Goal: Transaction & Acquisition: Purchase product/service

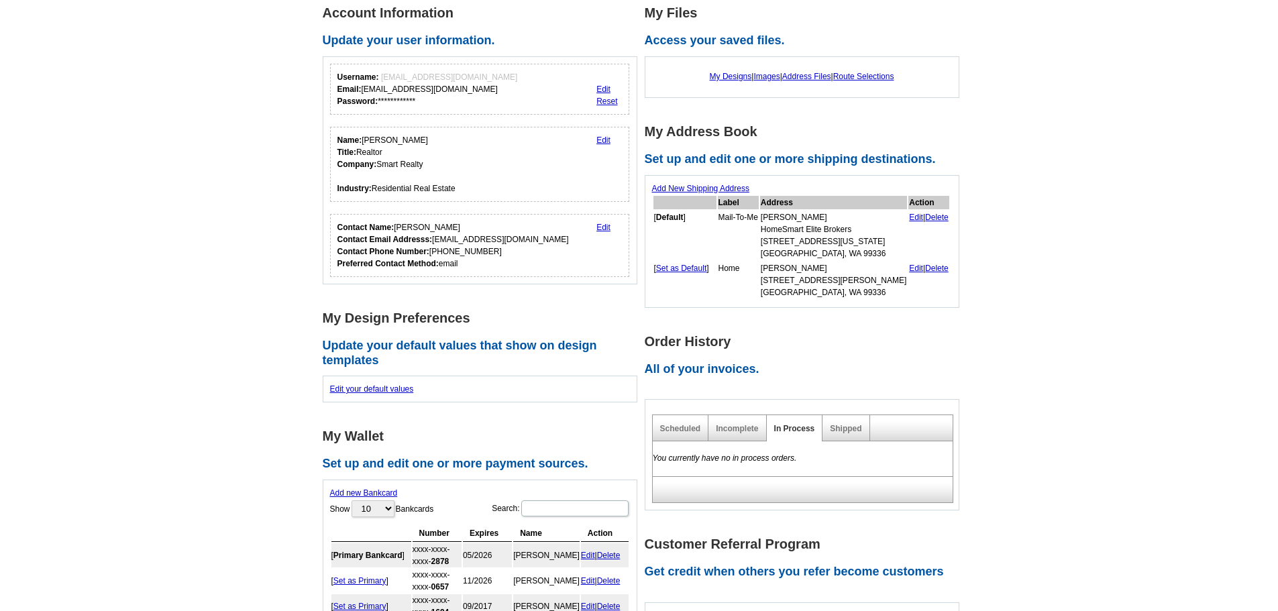
scroll to position [203, 0]
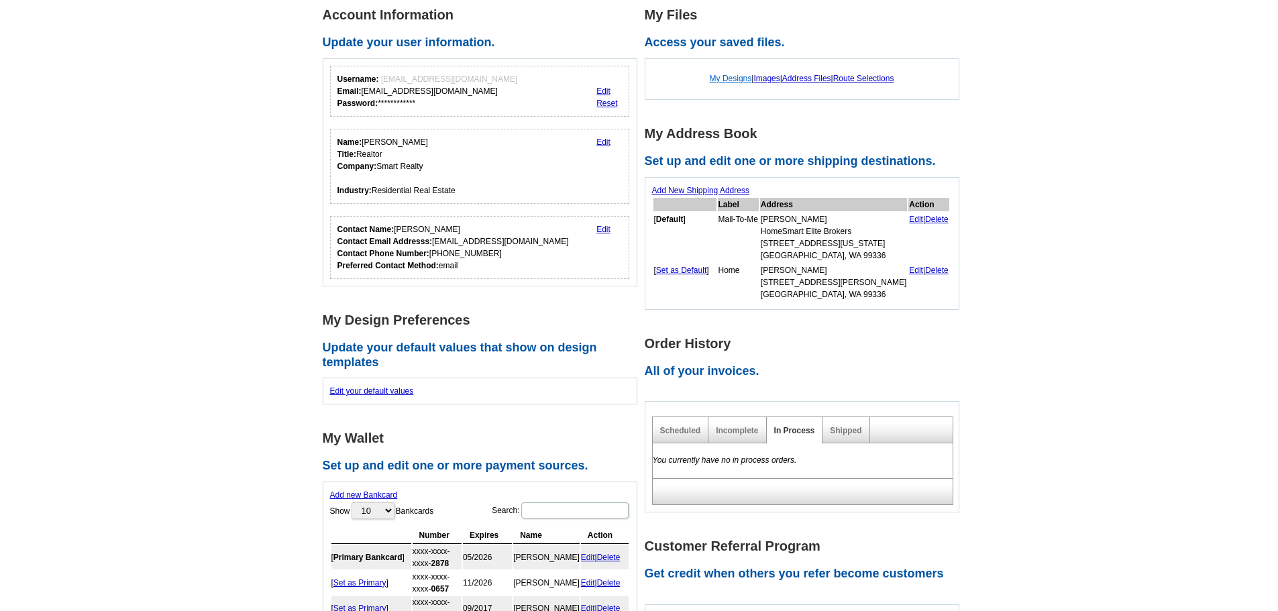
click at [725, 81] on link "My Designs" at bounding box center [731, 78] width 42 height 9
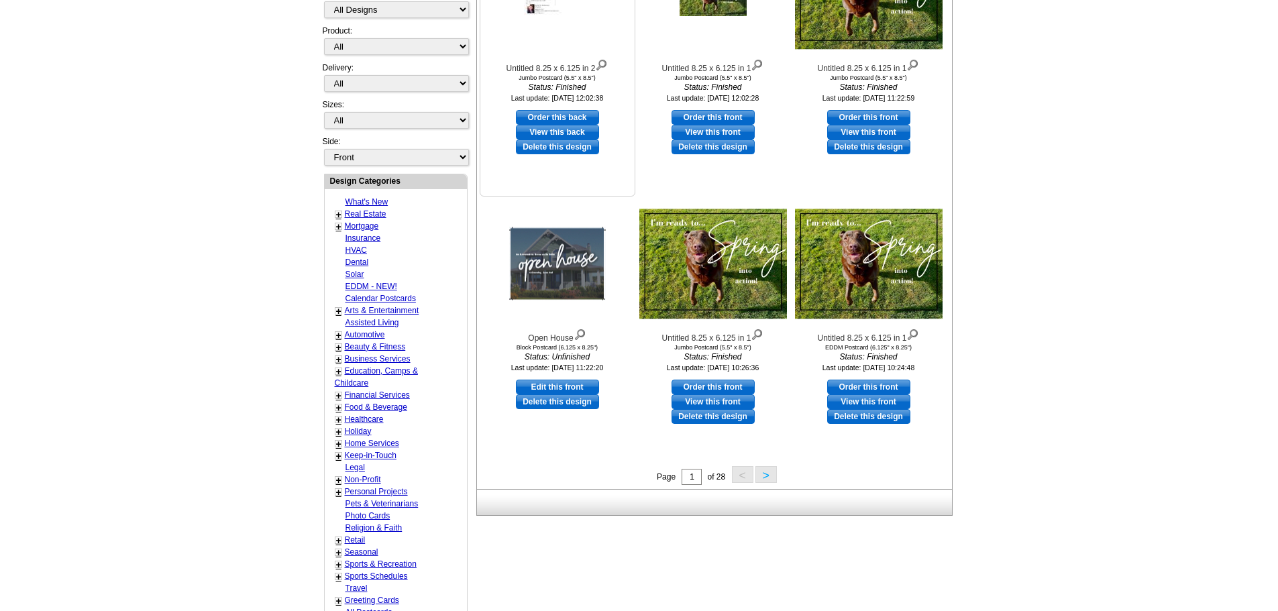
scroll to position [336, 0]
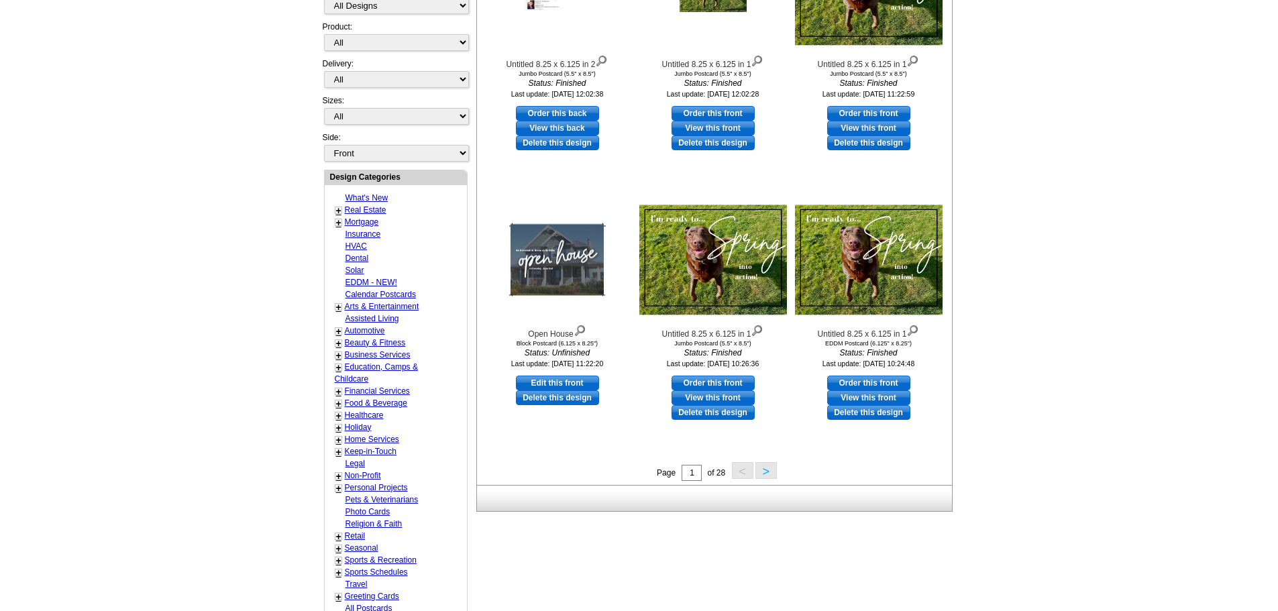
click at [769, 475] on button ">" at bounding box center [766, 470] width 21 height 17
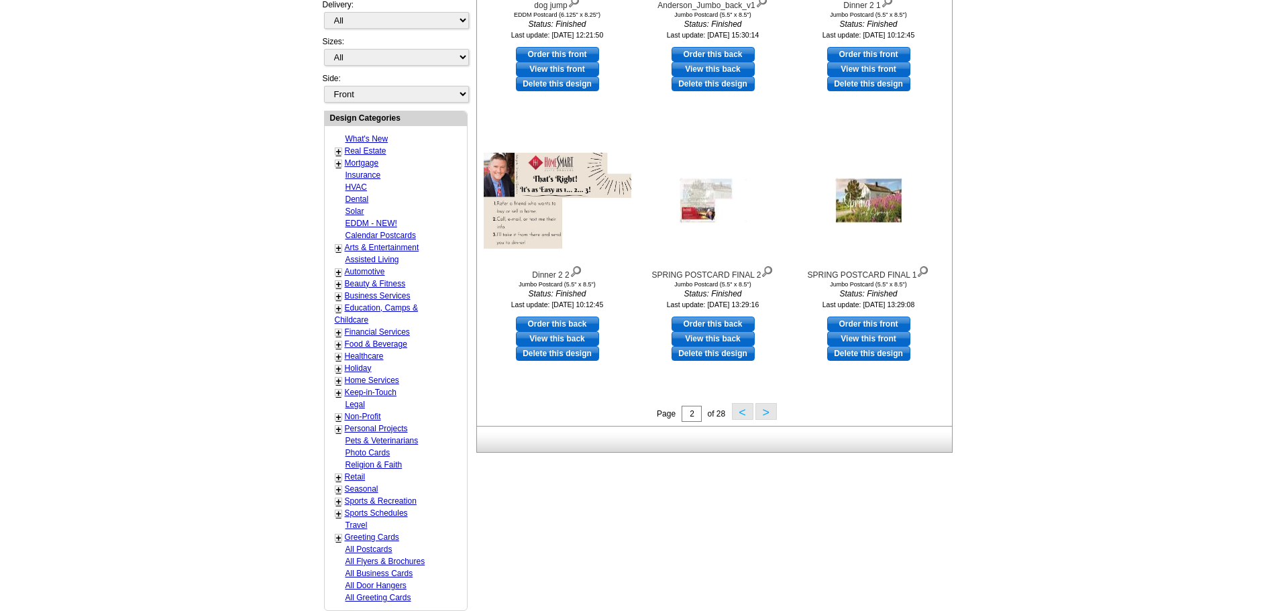
scroll to position [400, 0]
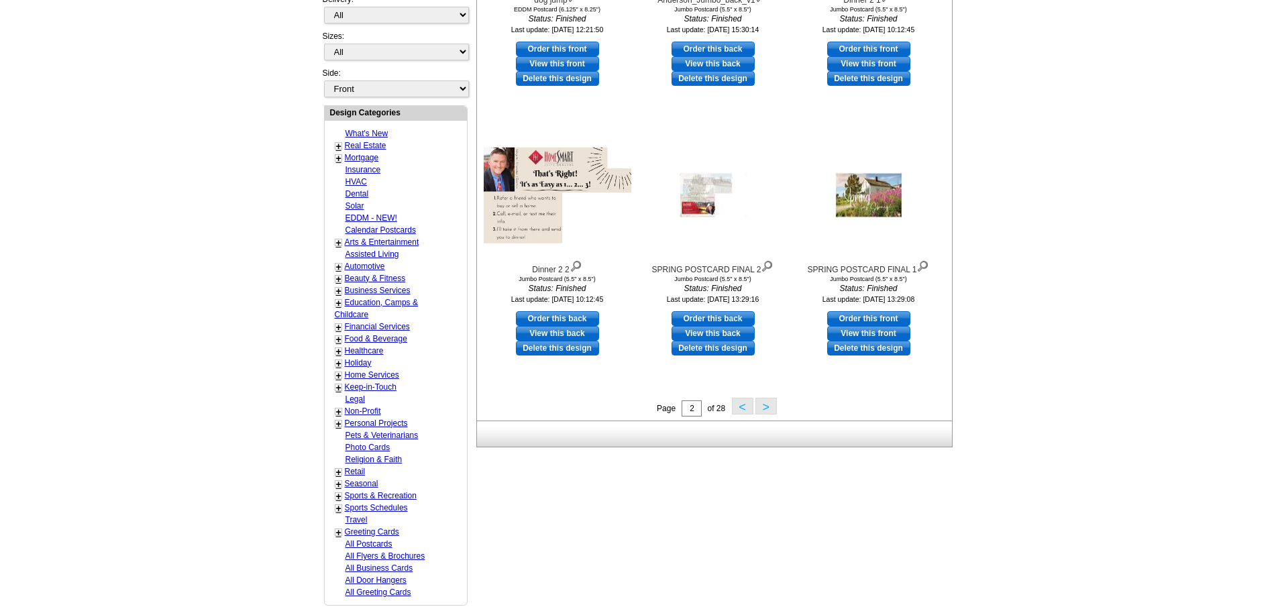
click at [768, 409] on button ">" at bounding box center [766, 406] width 21 height 17
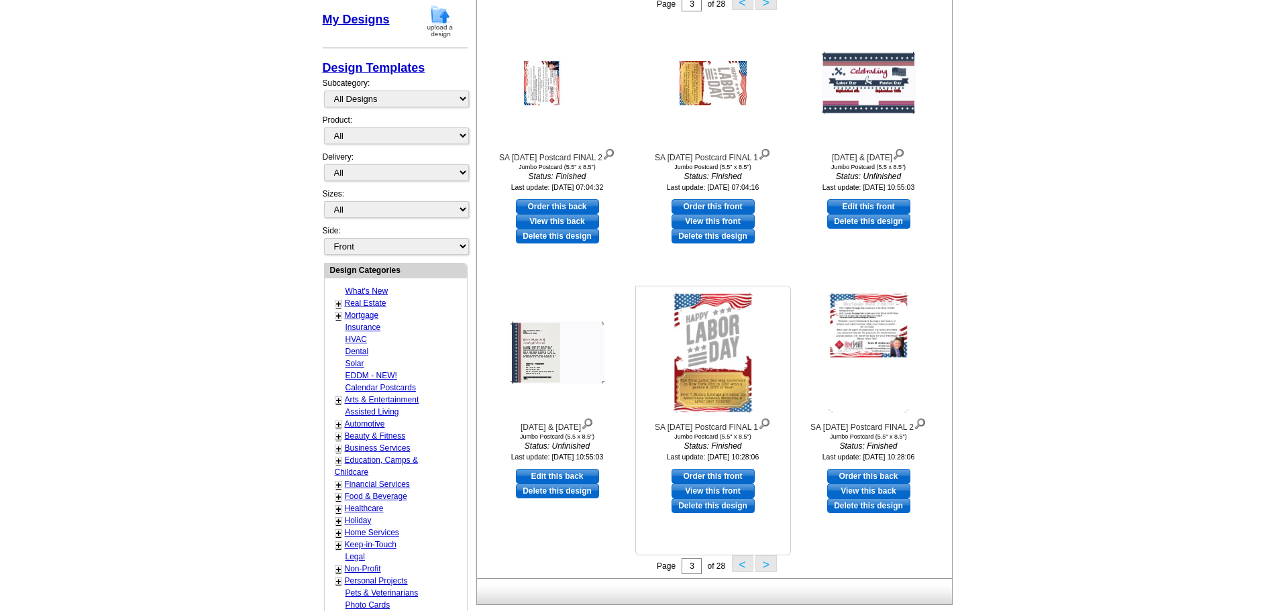
scroll to position [266, 0]
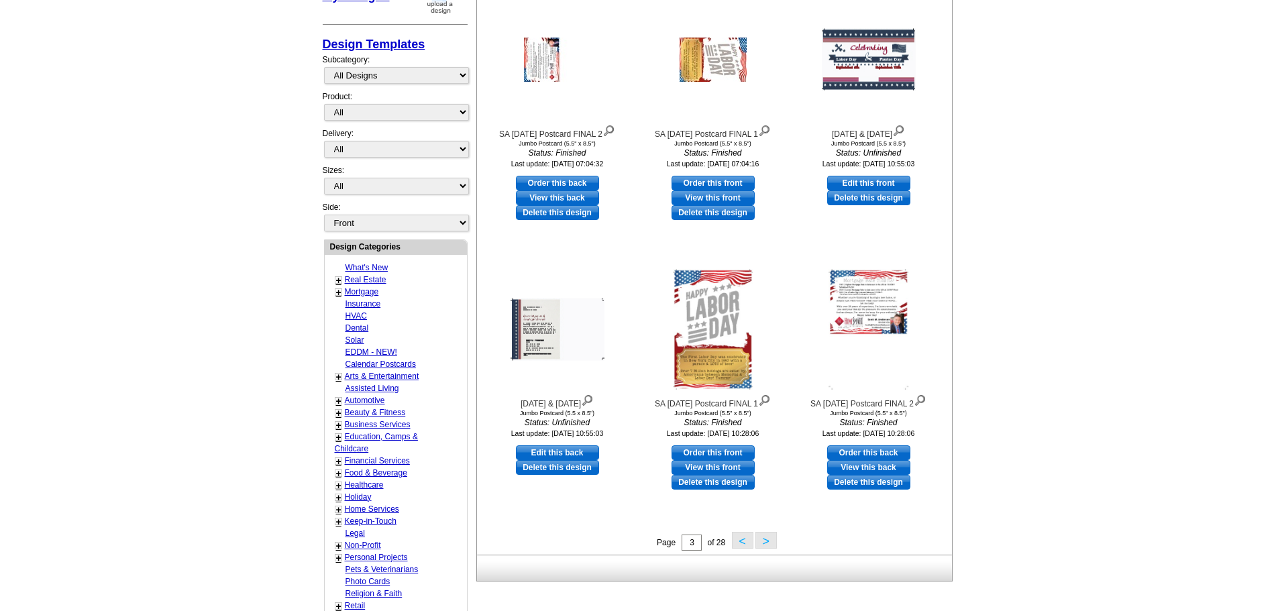
click at [768, 540] on button ">" at bounding box center [766, 540] width 21 height 17
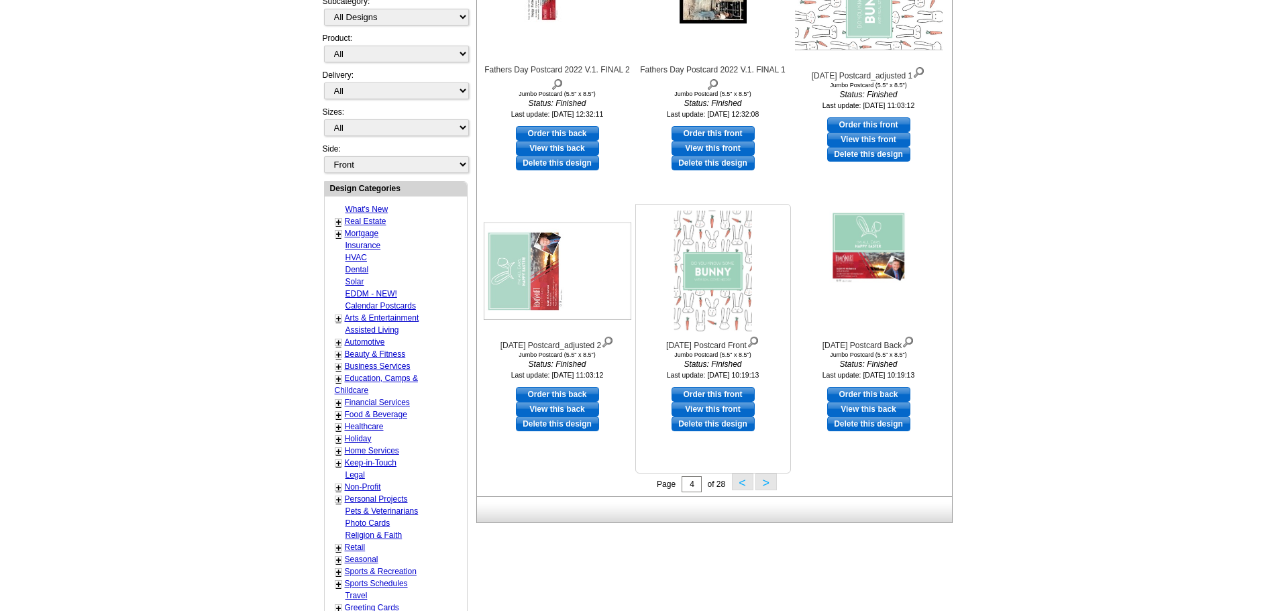
scroll to position [333, 0]
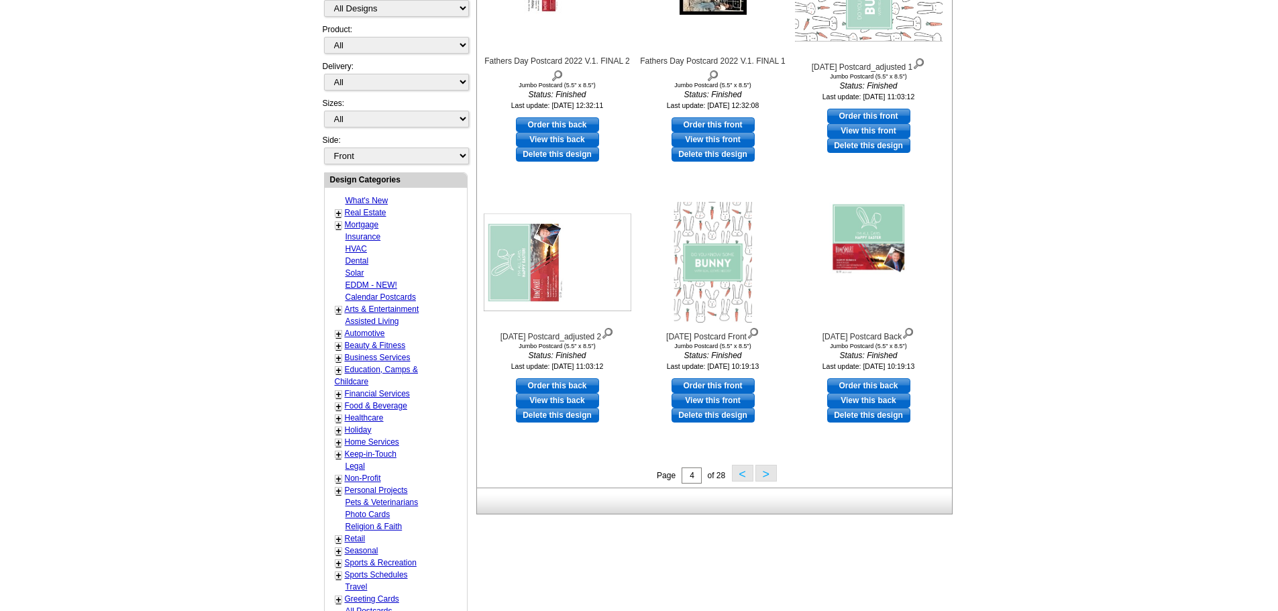
click at [768, 477] on button ">" at bounding box center [766, 473] width 21 height 17
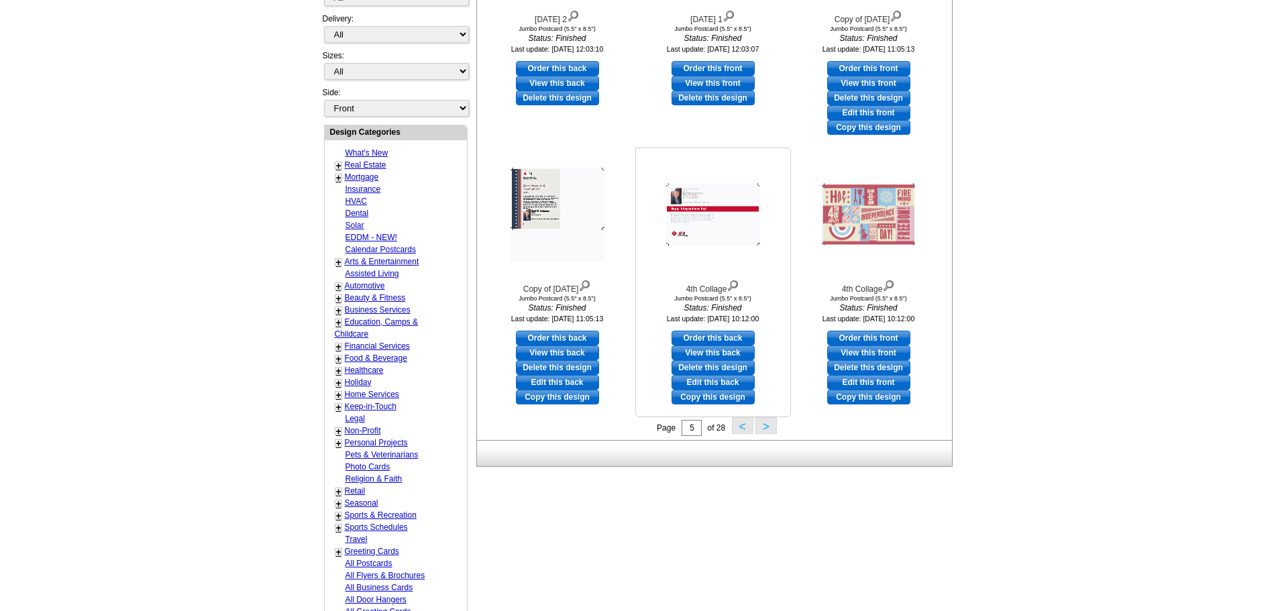
scroll to position [400, 0]
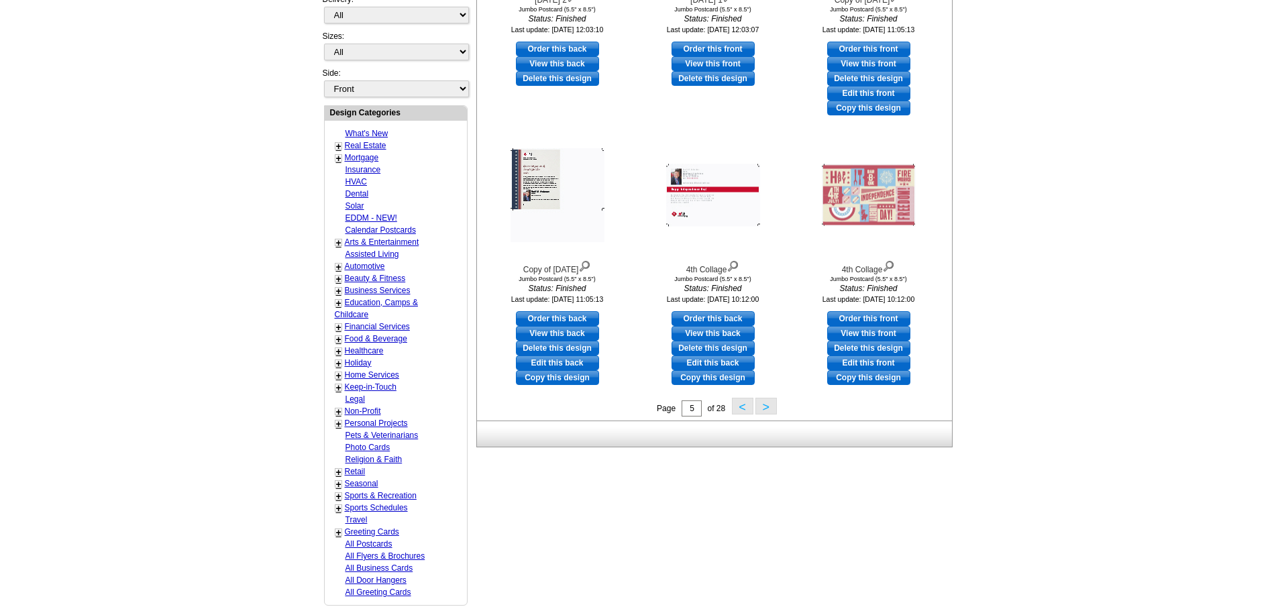
click at [765, 411] on button ">" at bounding box center [766, 406] width 21 height 17
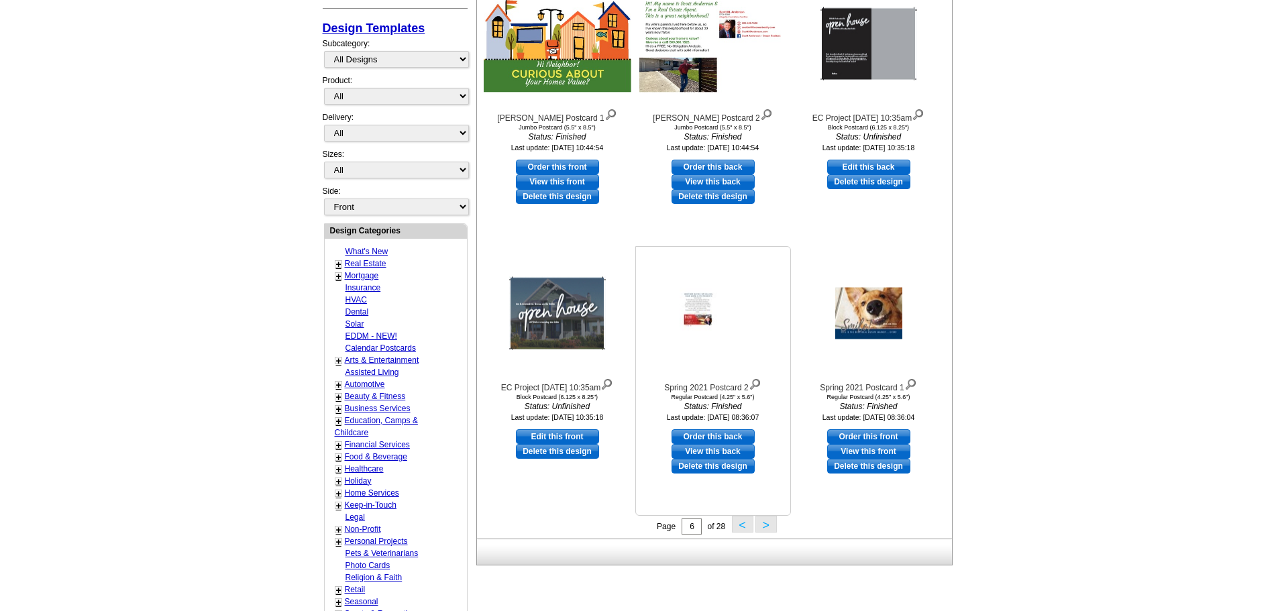
scroll to position [333, 0]
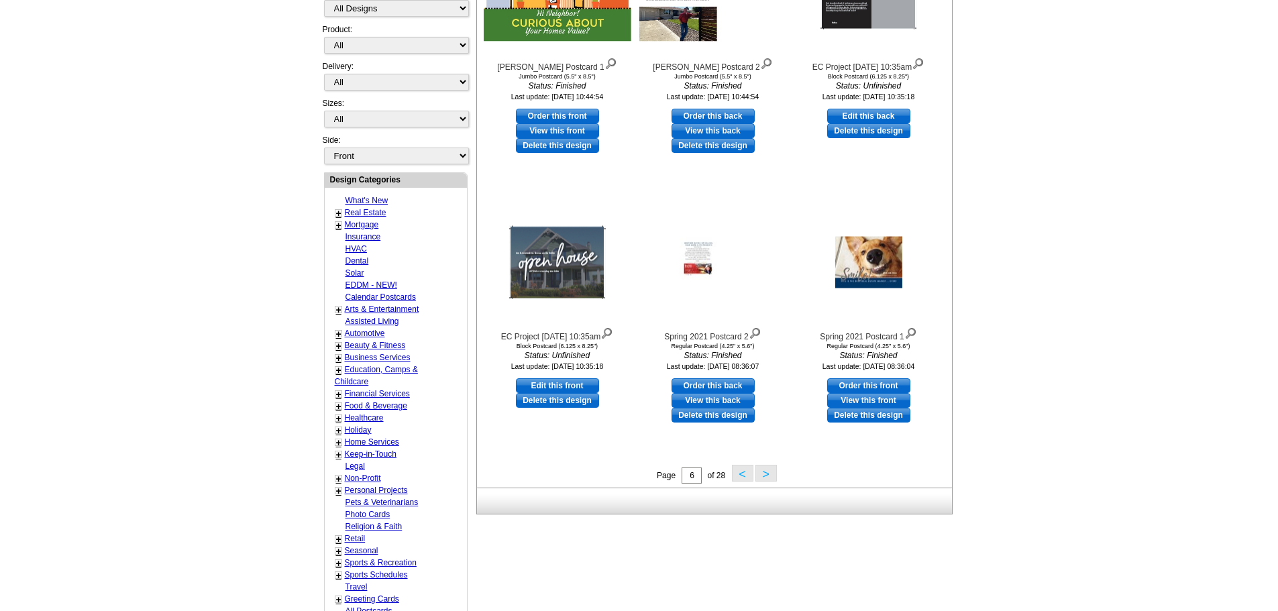
click at [766, 477] on button ">" at bounding box center [766, 473] width 21 height 17
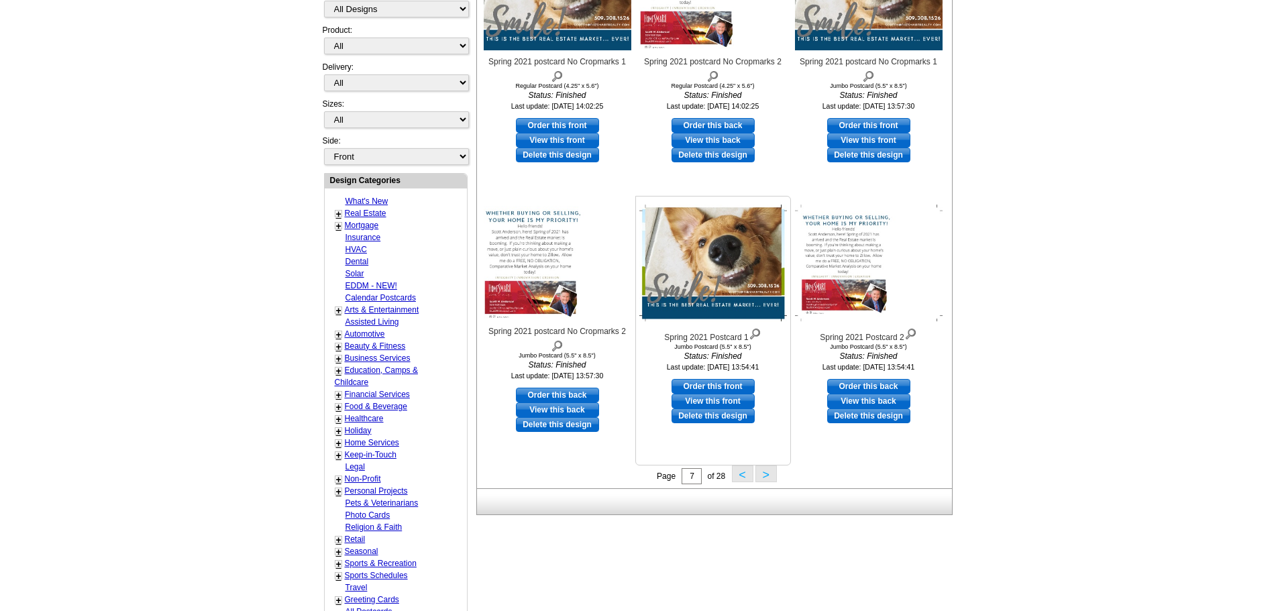
scroll to position [467, 0]
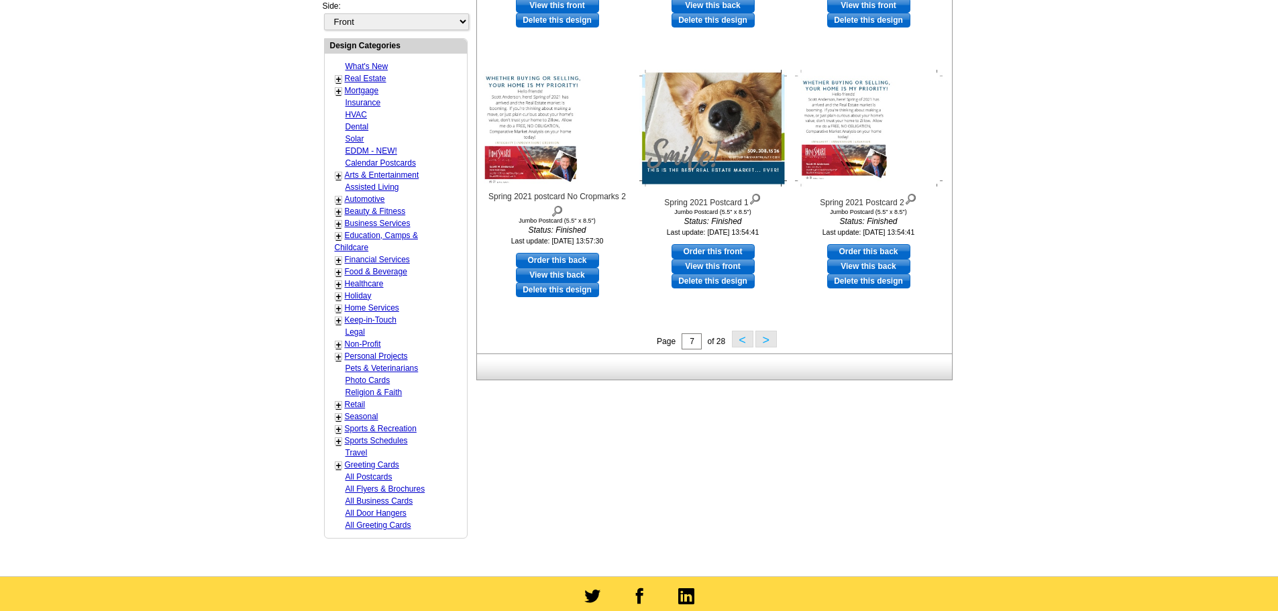
click at [768, 341] on button ">" at bounding box center [766, 339] width 21 height 17
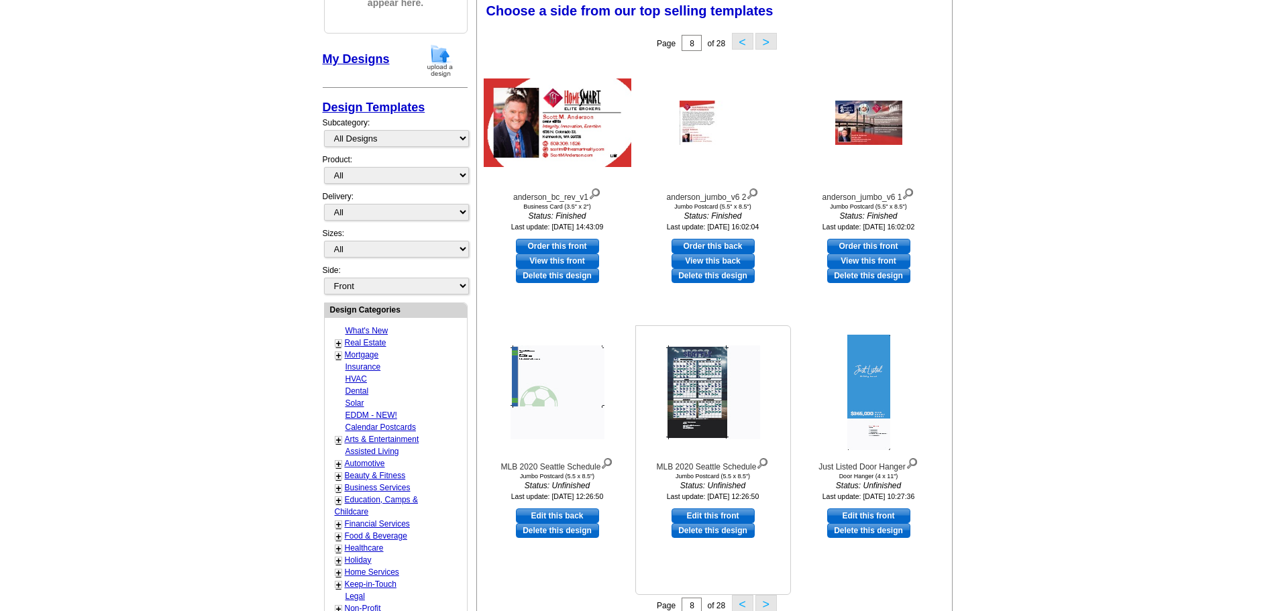
scroll to position [199, 0]
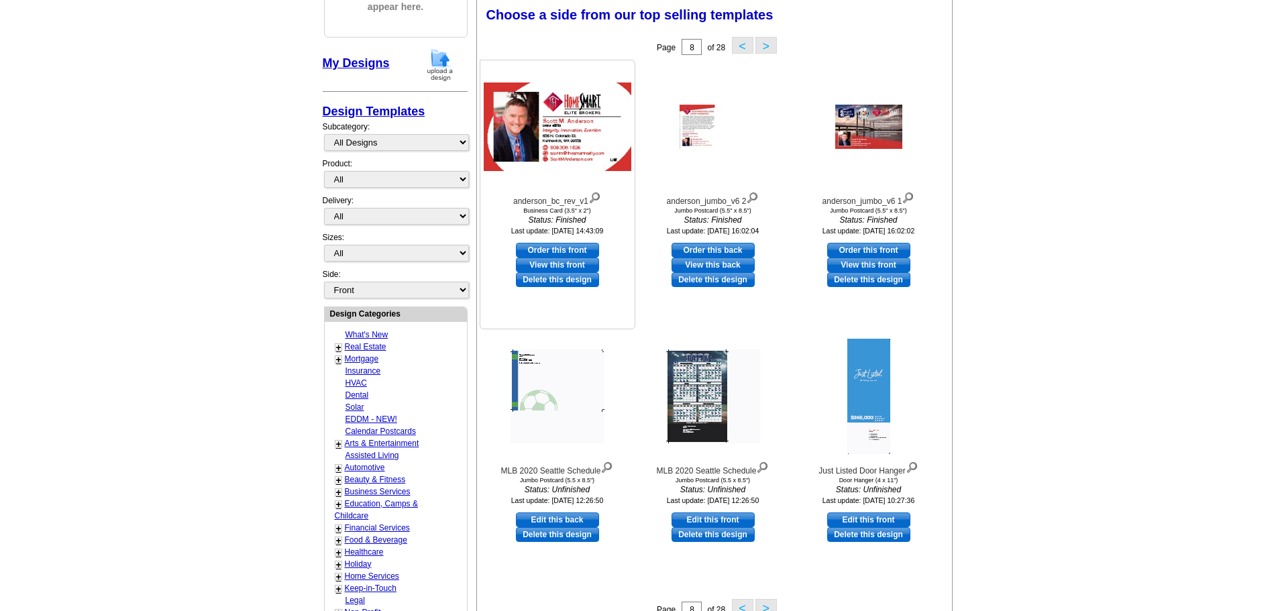
click at [560, 252] on link "Order this front" at bounding box center [557, 250] width 83 height 15
select select "5"
select select "back"
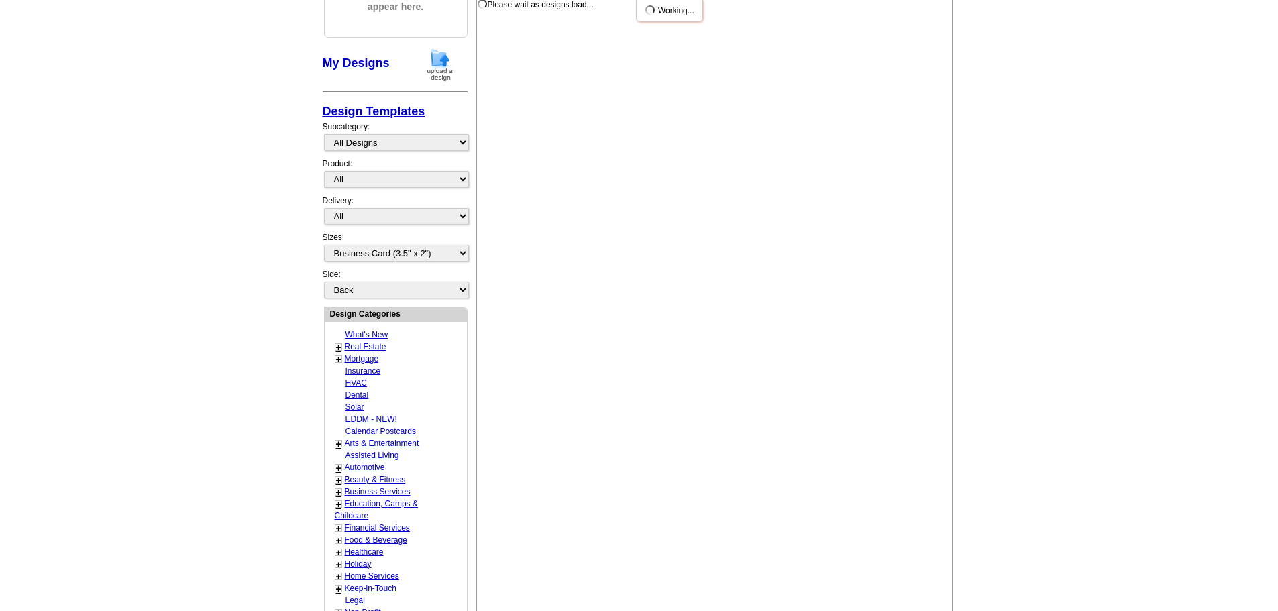
scroll to position [0, 0]
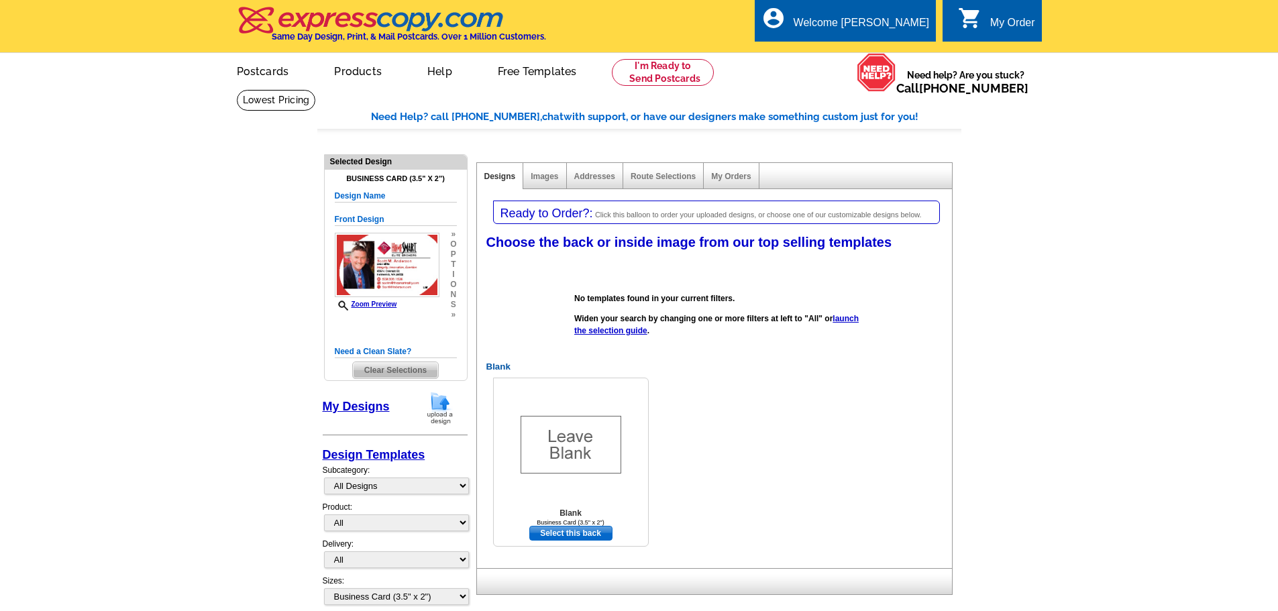
click at [573, 534] on link "Select this back" at bounding box center [570, 533] width 83 height 15
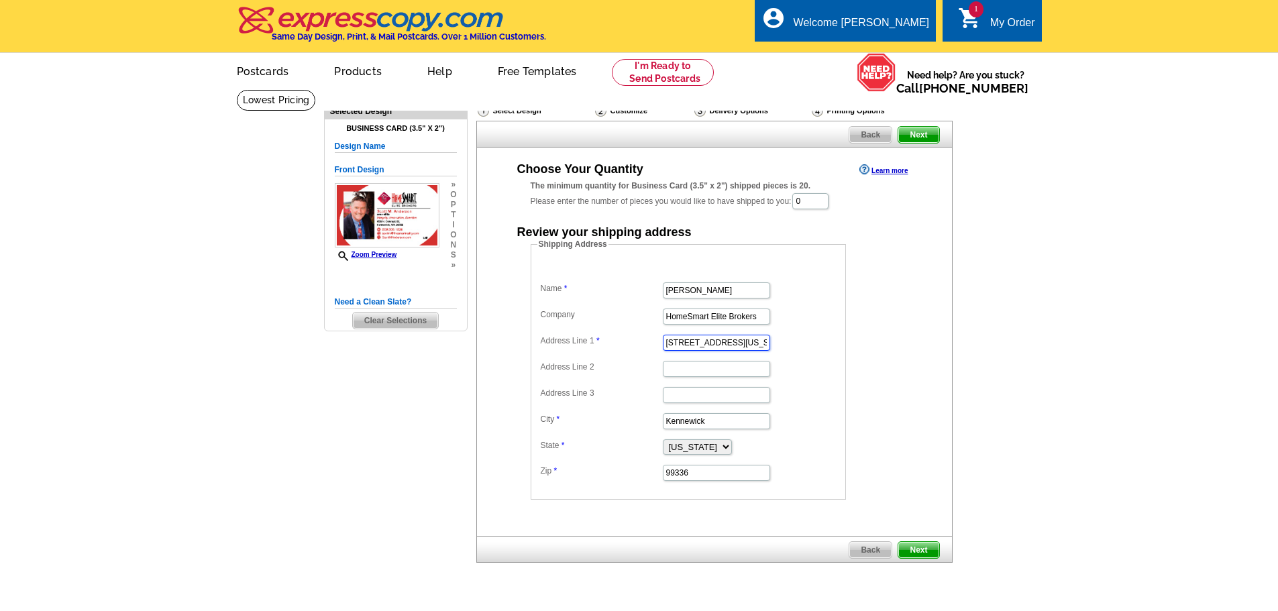
click at [749, 343] on input "[STREET_ADDRESS][US_STATE]" at bounding box center [716, 343] width 107 height 16
drag, startPoint x: 749, startPoint y: 344, endPoint x: 638, endPoint y: 334, distance: 111.9
click at [638, 334] on dd "[STREET_ADDRESS][US_STATE]" at bounding box center [689, 342] width 302 height 21
type input "[STREET_ADDRESS][PERSON_NAME]"
click at [916, 550] on span "Next" at bounding box center [919, 550] width 40 height 16
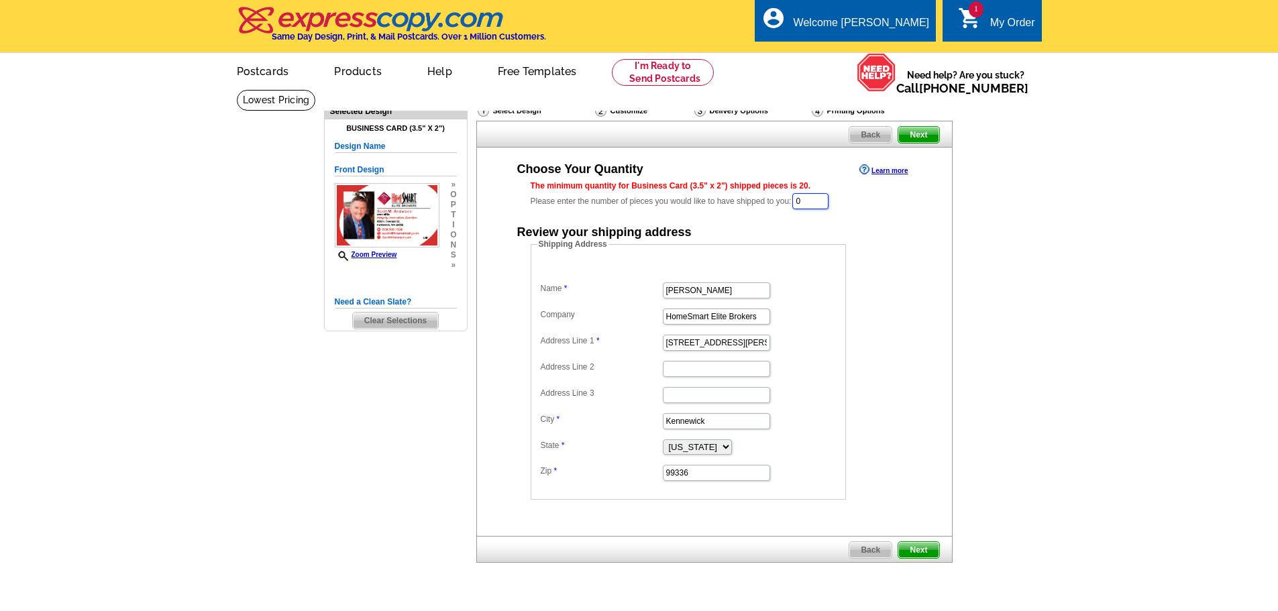
click at [817, 201] on input "0" at bounding box center [811, 201] width 36 height 16
type input "500"
click at [919, 550] on span "Next" at bounding box center [919, 552] width 40 height 16
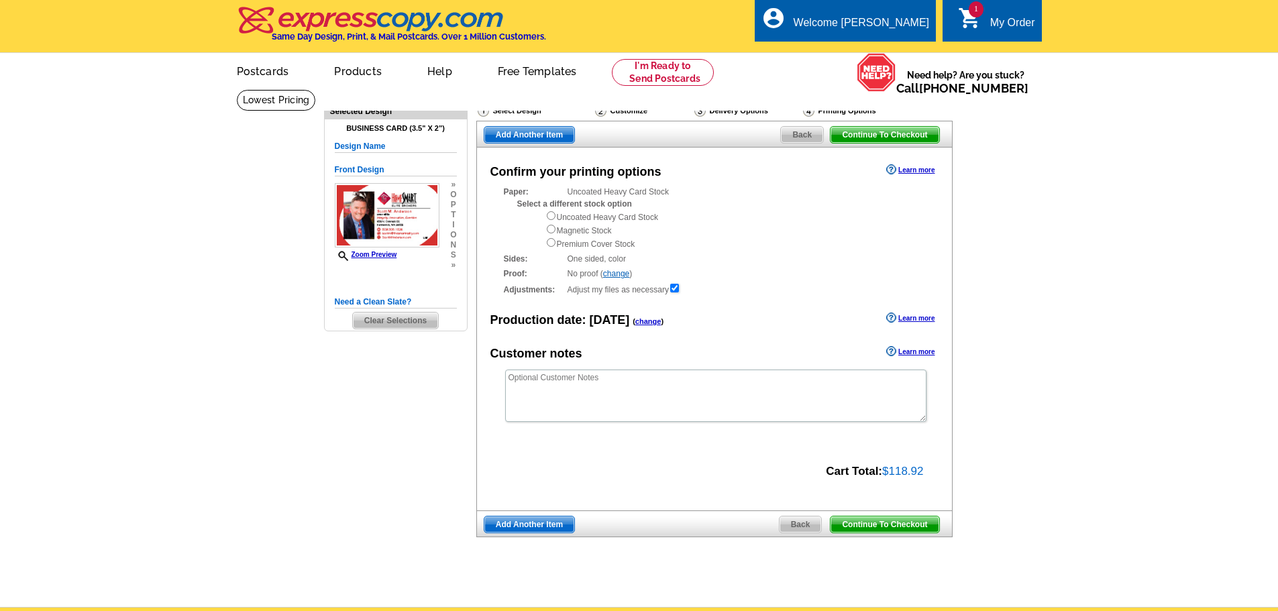
click at [885, 525] on span "Continue To Checkout" at bounding box center [885, 525] width 108 height 16
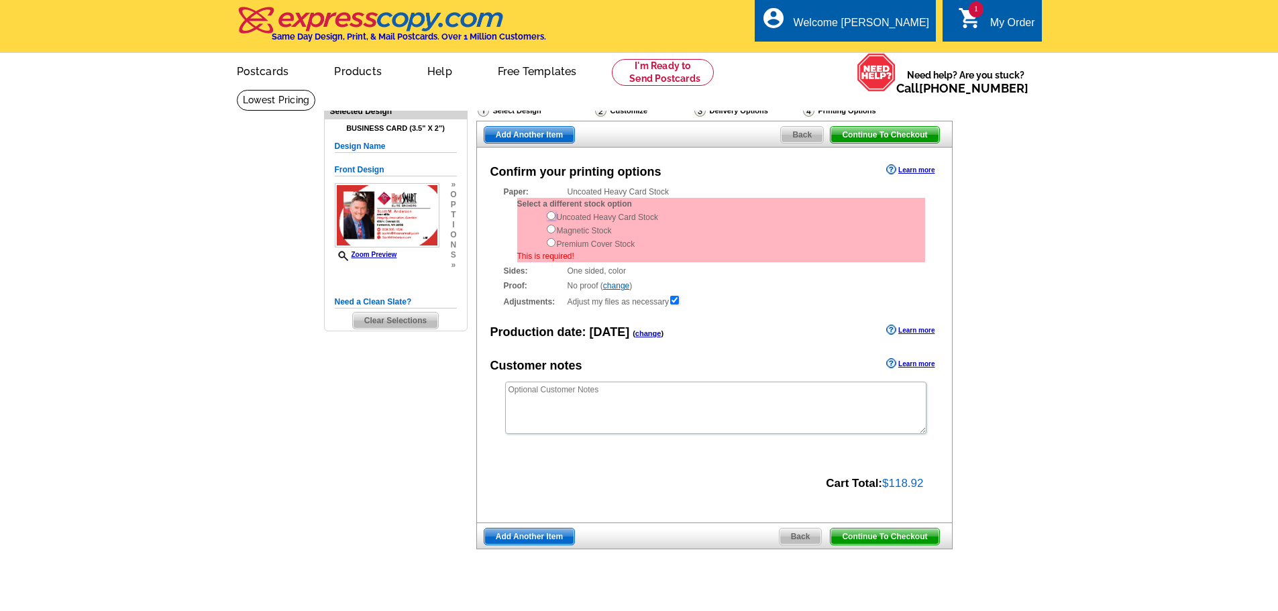
click at [550, 216] on input "radio" at bounding box center [551, 215] width 9 height 9
radio input "true"
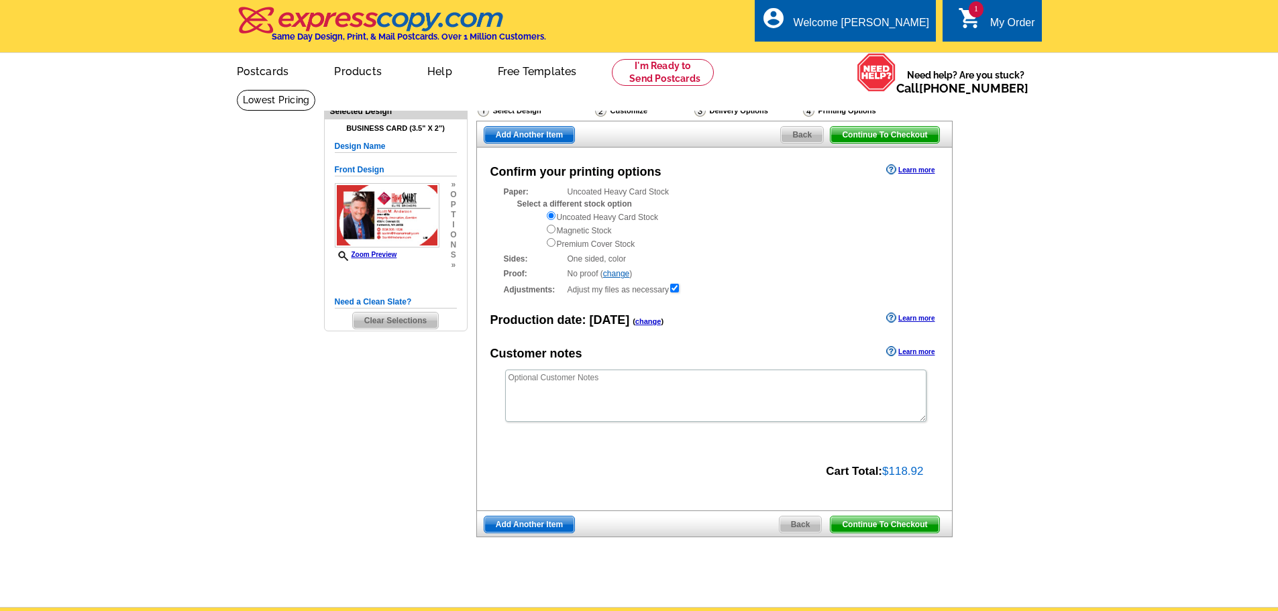
click at [874, 527] on span "Continue To Checkout" at bounding box center [885, 525] width 108 height 16
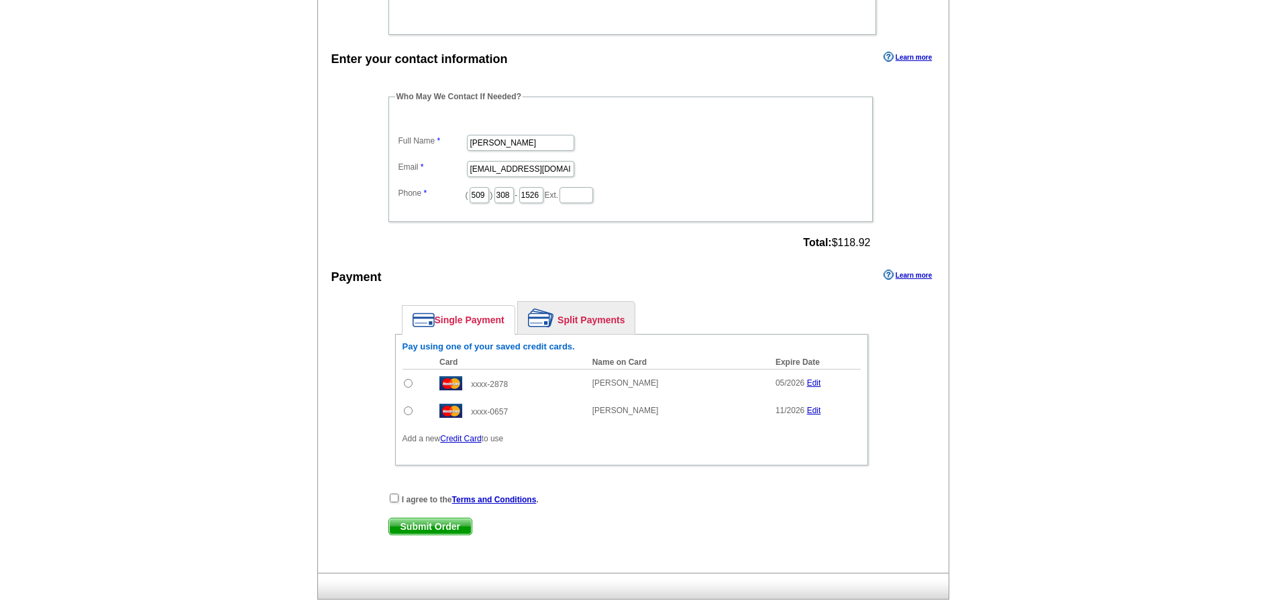
scroll to position [604, 0]
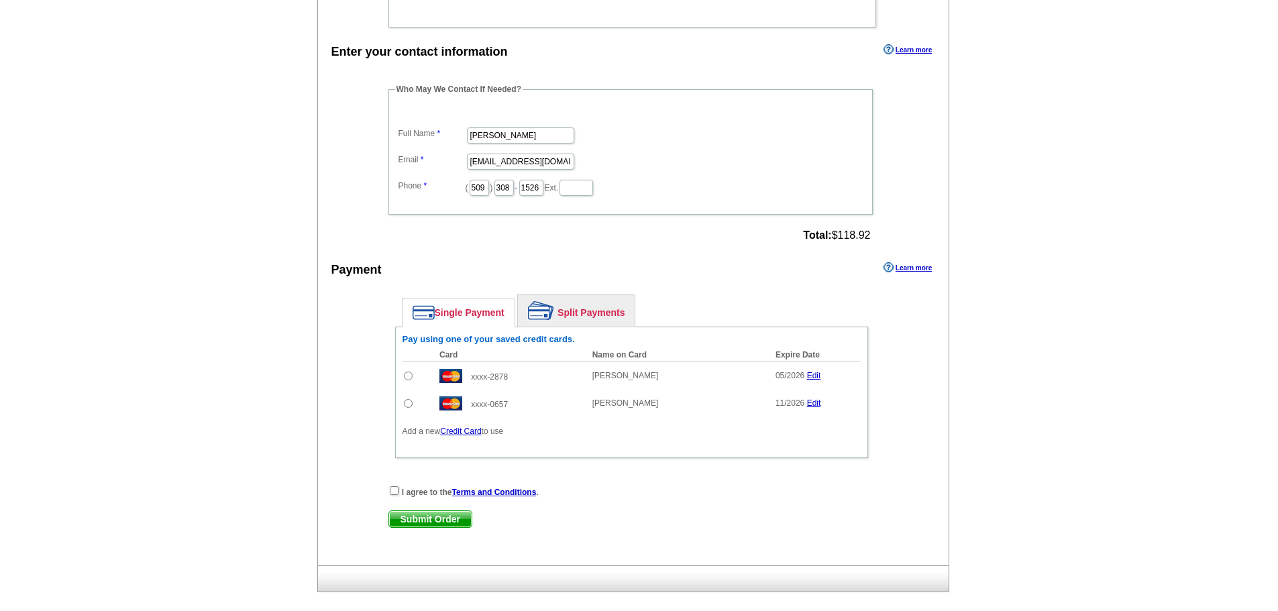
click at [814, 374] on link "Edit" at bounding box center [814, 375] width 14 height 9
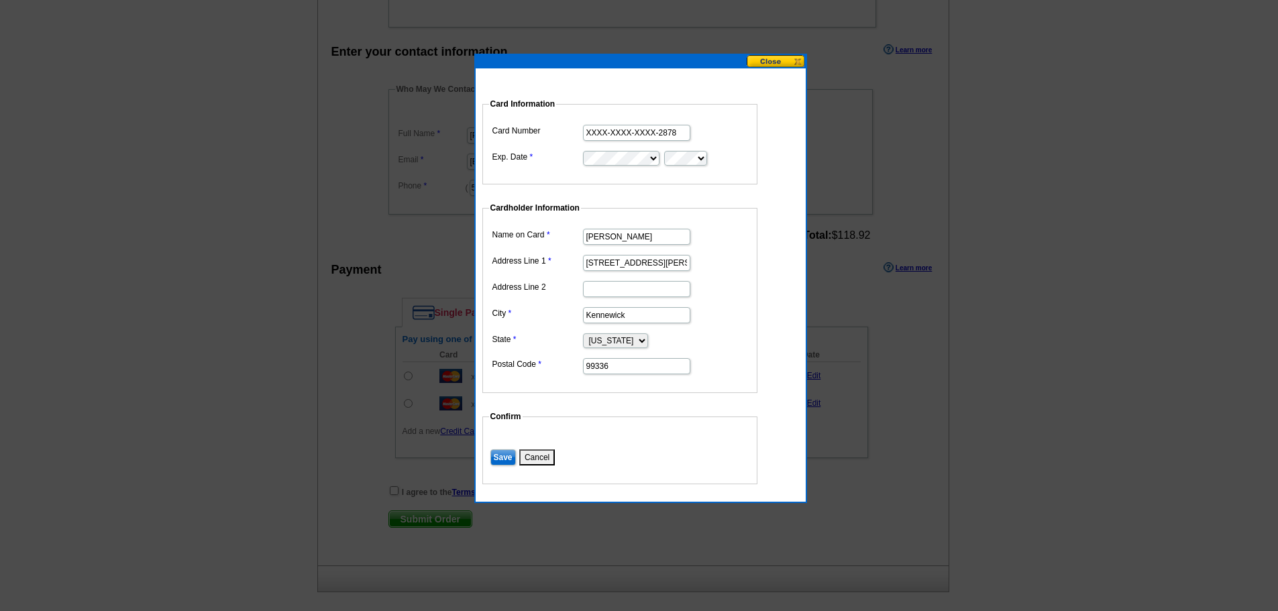
click at [676, 132] on input "XXXX-XXXX-XXXX-2878" at bounding box center [636, 133] width 107 height 16
drag, startPoint x: 676, startPoint y: 132, endPoint x: 574, endPoint y: 115, distance: 104.0
click at [574, 115] on fieldset "Card Information Card Number XXXX-XXXX-XXXX-2878 Exp. Date" at bounding box center [620, 141] width 275 height 87
click at [542, 458] on button "Cancel" at bounding box center [537, 458] width 36 height 16
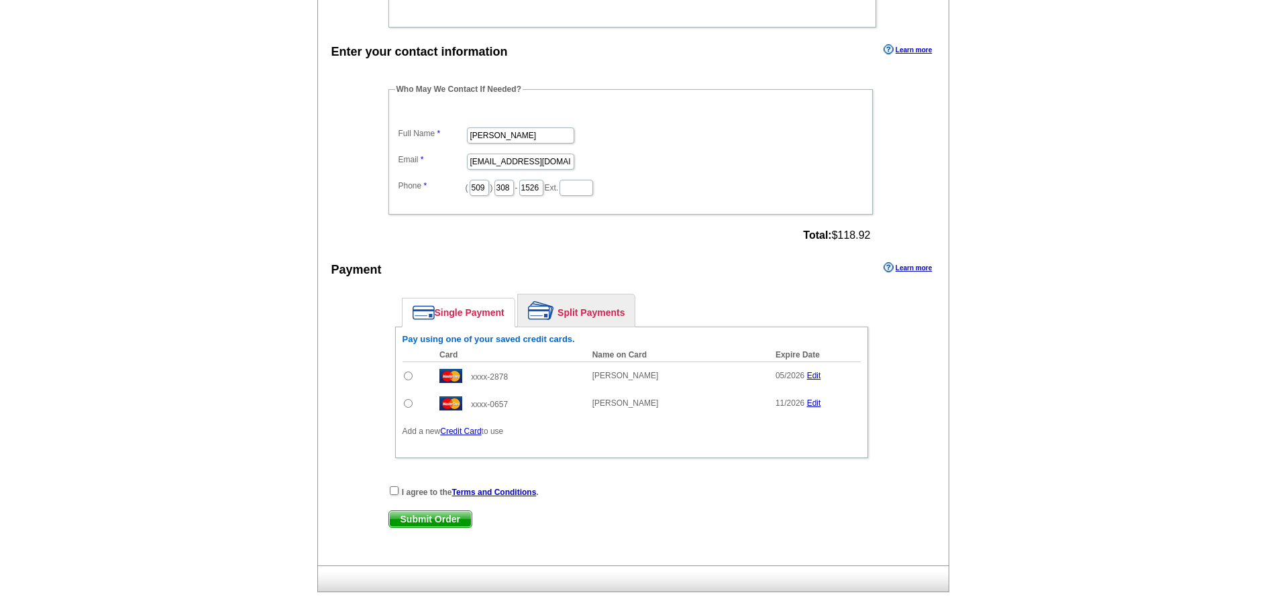
click at [465, 433] on link "Credit Card" at bounding box center [460, 431] width 41 height 9
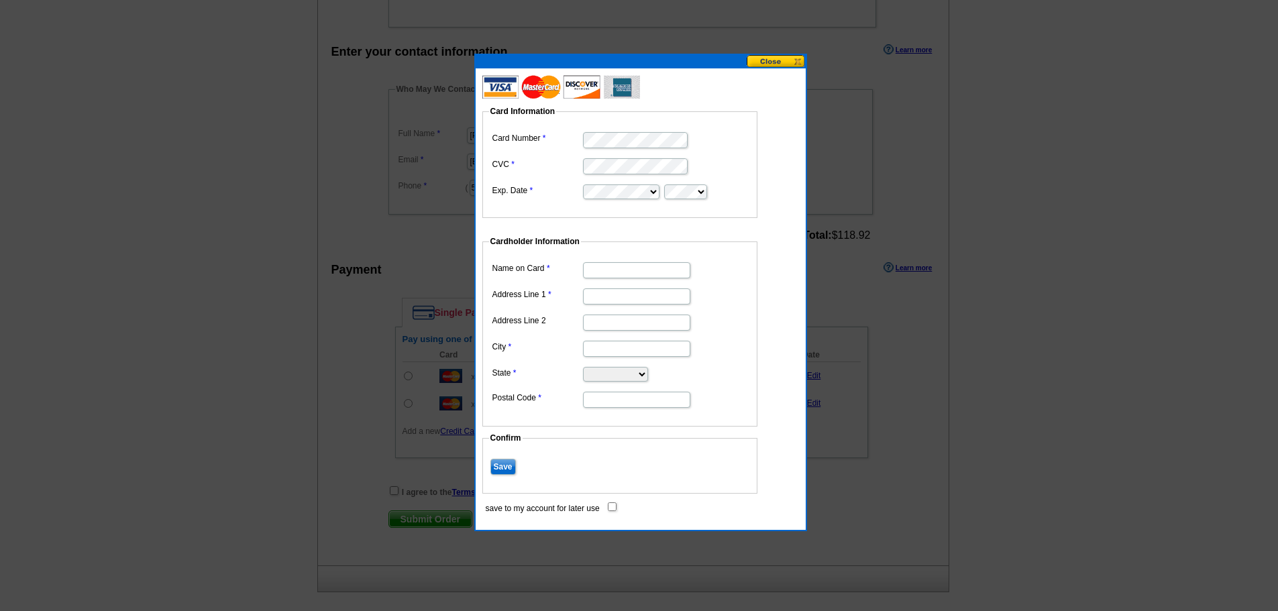
scroll to position [0, 0]
click at [609, 272] on input "Name on Card" at bounding box center [636, 270] width 107 height 16
type input "[PERSON_NAME]"
click at [593, 299] on input "Address Line 1" at bounding box center [636, 297] width 107 height 16
type input "1404 N. Volland St."
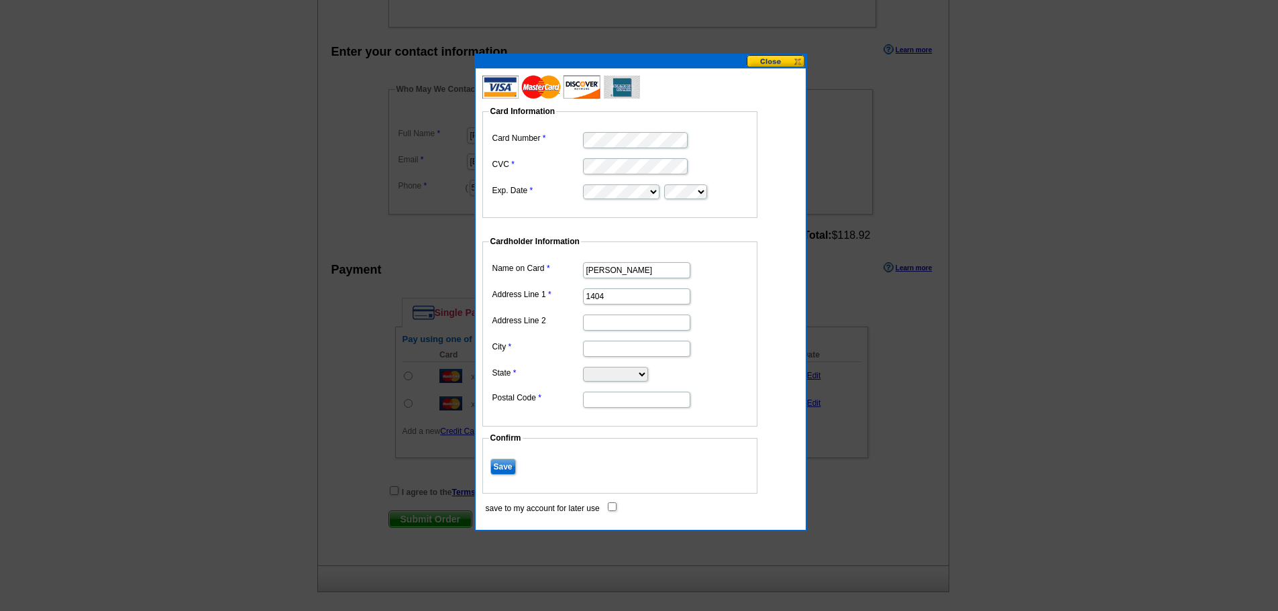
type input "Kennewick"
select select "WA"
type input "99336"
click at [615, 298] on input "1404 N. Volland St." at bounding box center [636, 297] width 107 height 16
type input "[STREET_ADDRESS][PERSON_NAME]"
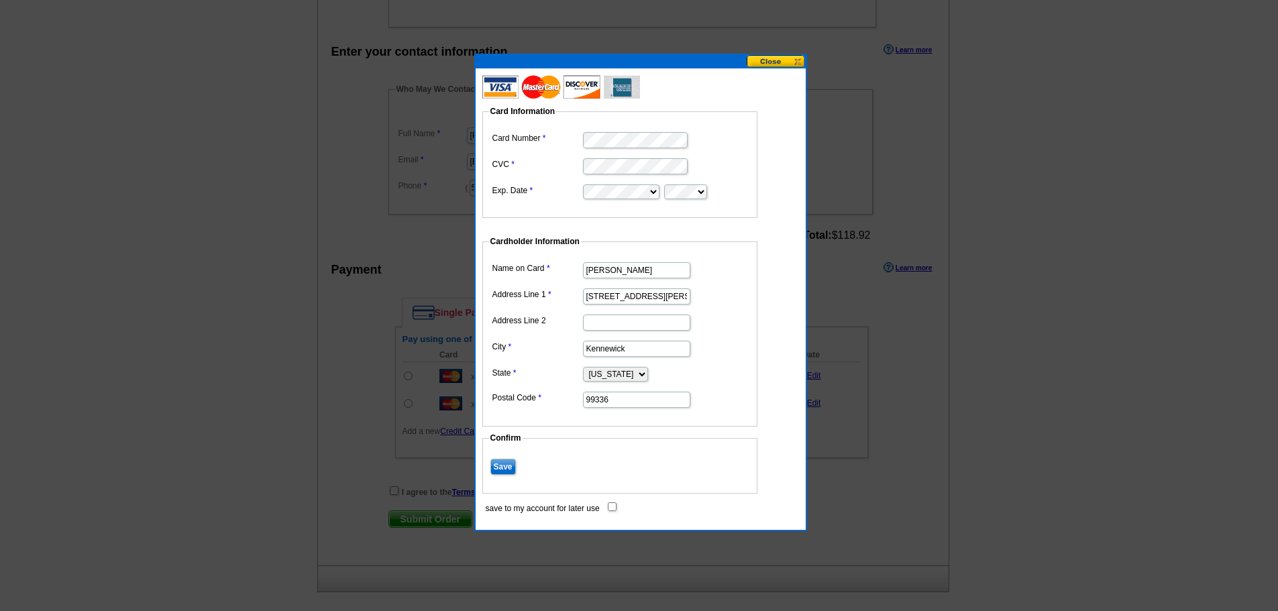
click at [497, 465] on input "Save" at bounding box center [504, 467] width 26 height 16
click at [615, 510] on input "save to my account for later use" at bounding box center [612, 507] width 9 height 9
checkbox input "true"
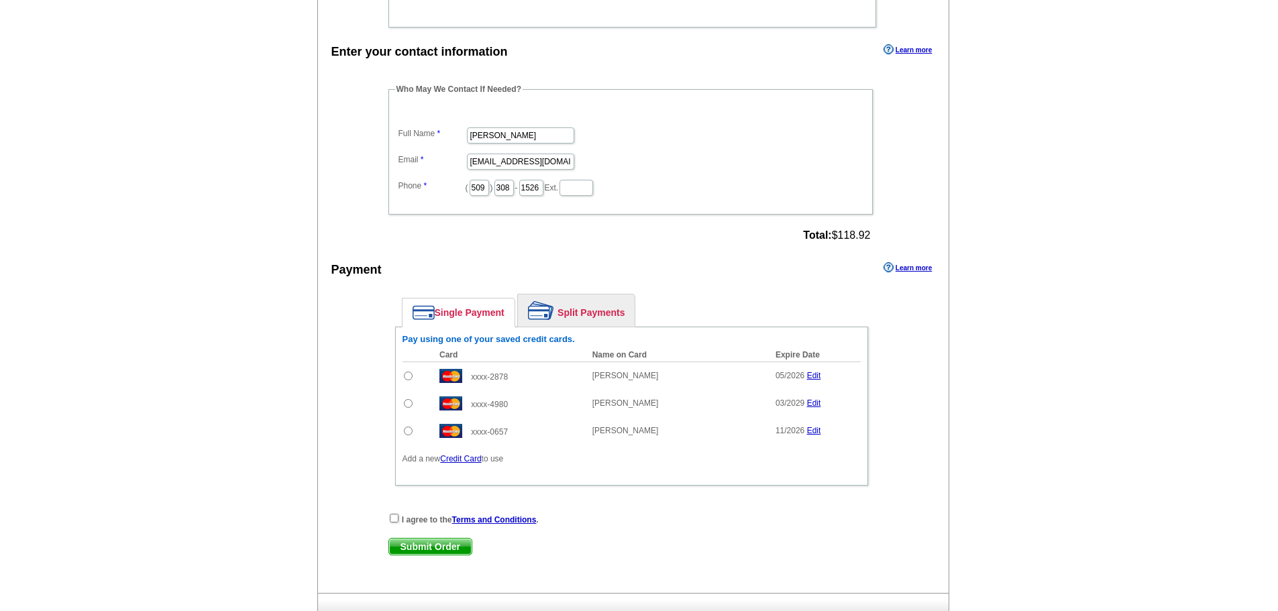
click at [408, 405] on input "radio" at bounding box center [408, 403] width 9 height 9
radio input "true"
click at [395, 520] on input "checkbox" at bounding box center [394, 518] width 9 height 9
checkbox input "true"
click at [430, 548] on span "Submit Order" at bounding box center [430, 547] width 83 height 16
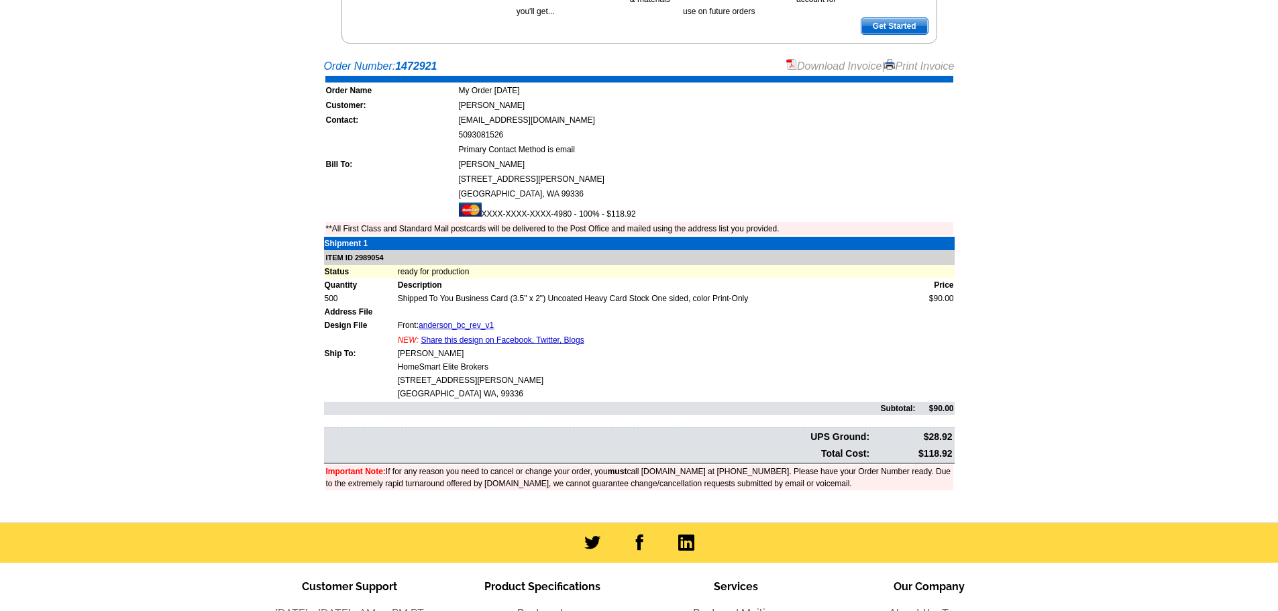
scroll to position [268, 0]
